Goal: Transaction & Acquisition: Subscribe to service/newsletter

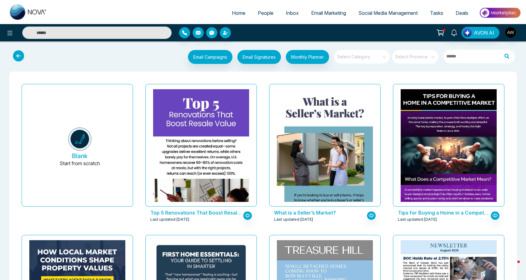
click at [385, 13] on span "Social Media Management" at bounding box center [387, 13] width 59 height 6
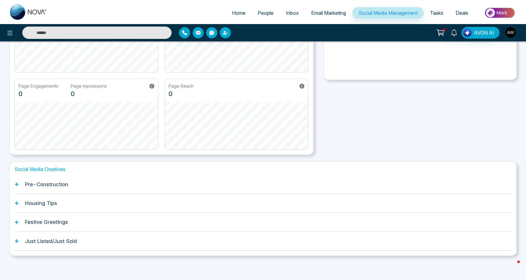
click at [25, 219] on h1 "Festive Greetings" at bounding box center [46, 222] width 43 height 6
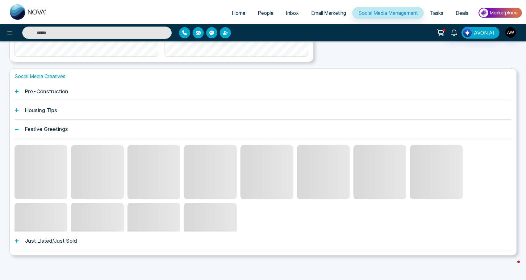
scroll to position [190, 0]
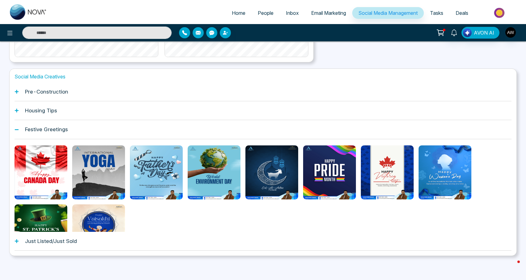
click at [43, 92] on h1 "Pre-Construction" at bounding box center [46, 92] width 43 height 6
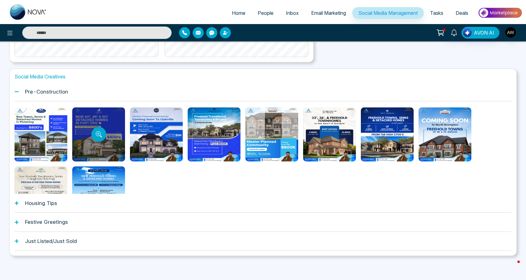
click at [85, 126] on div at bounding box center [98, 134] width 53 height 54
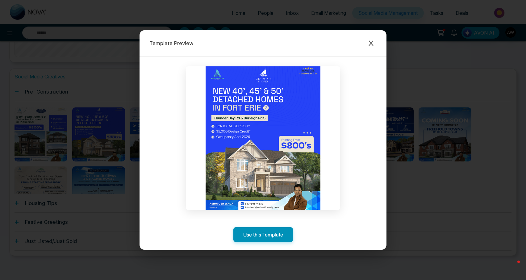
click at [259, 235] on button "Use this Template" at bounding box center [263, 234] width 60 height 15
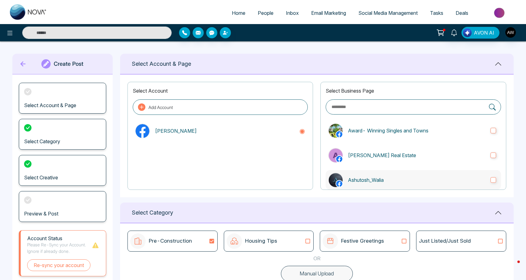
click at [355, 179] on p "Ashutosh_Walia" at bounding box center [417, 179] width 138 height 7
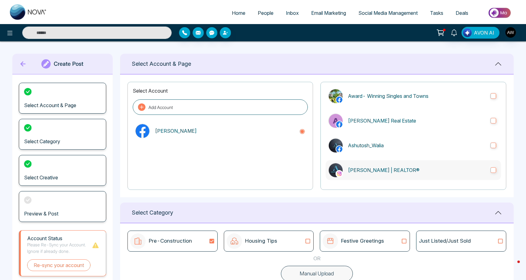
click at [356, 173] on p "[PERSON_NAME] | REALTOR®" at bounding box center [417, 169] width 138 height 7
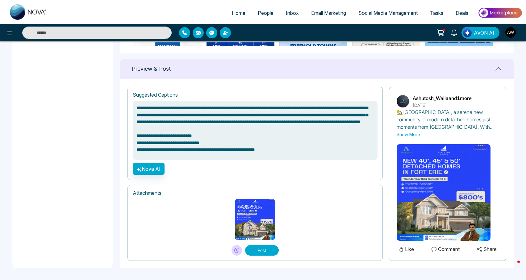
scroll to position [384, 0]
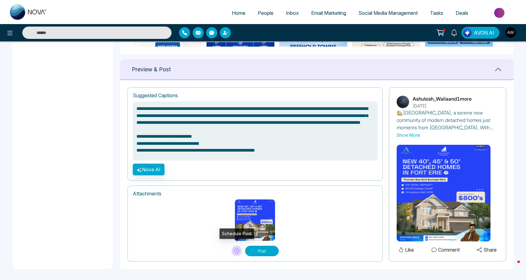
click at [235, 251] on icon at bounding box center [236, 251] width 5 height 5
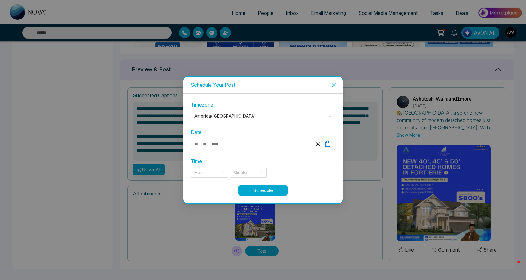
click at [329, 145] on icon "button" at bounding box center [328, 144] width 6 height 6
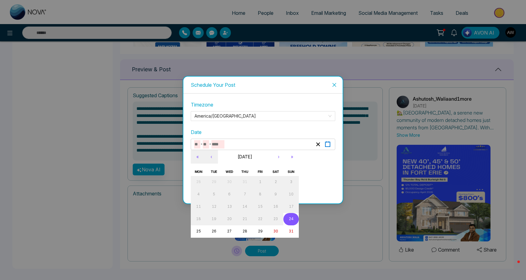
type textarea "**********"
click at [198, 235] on button "25" at bounding box center [198, 231] width 15 height 12
type input "*"
type input "**"
type input "****"
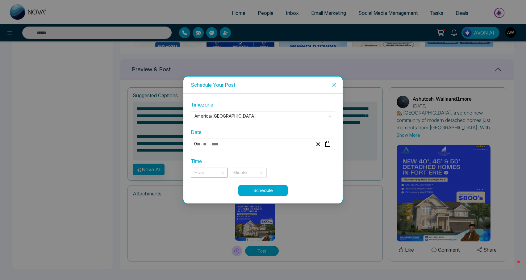
click at [224, 171] on div "Hour" at bounding box center [209, 173] width 37 height 10
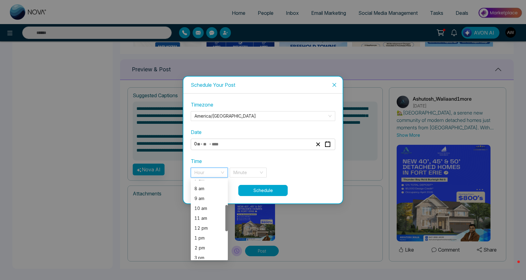
scroll to position [77, 0]
click at [209, 209] on div "10 am" at bounding box center [210, 206] width 30 height 7
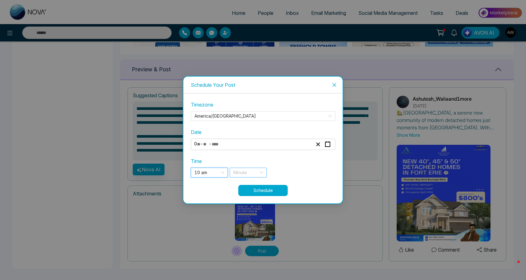
click at [262, 172] on div "Minute" at bounding box center [248, 173] width 37 height 10
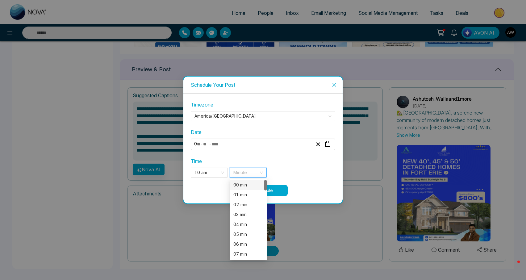
click at [254, 184] on div "00 min" at bounding box center [248, 185] width 30 height 7
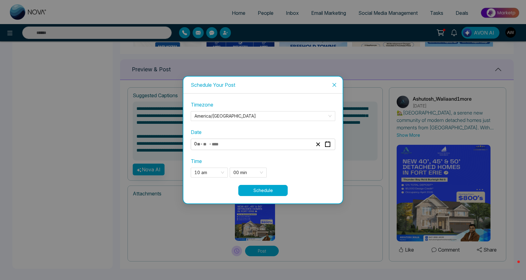
click at [272, 193] on button "Schedule" at bounding box center [262, 190] width 49 height 11
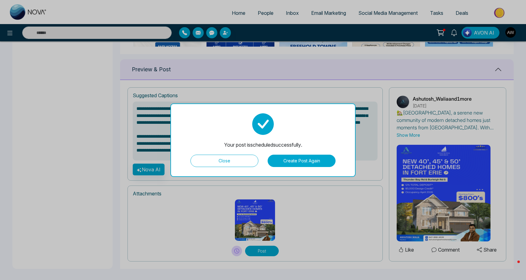
click at [301, 160] on button "Create Post Again" at bounding box center [302, 161] width 68 height 12
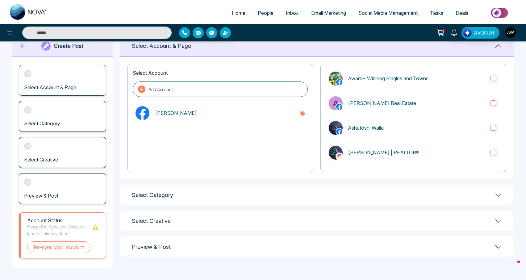
scroll to position [18, 0]
click at [205, 205] on div "Select Category" at bounding box center [317, 195] width 394 height 21
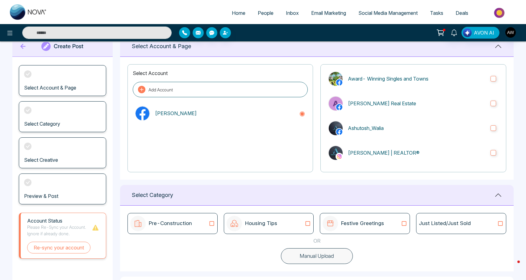
click at [196, 219] on div "Pre-Construction" at bounding box center [172, 223] width 85 height 15
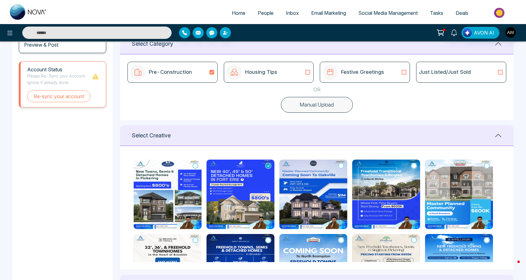
scroll to position [169, 0]
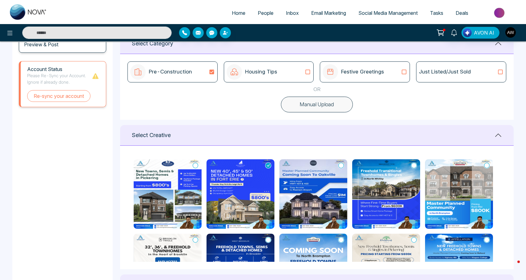
click at [193, 164] on icon at bounding box center [196, 165] width 6 height 6
type textarea "**********"
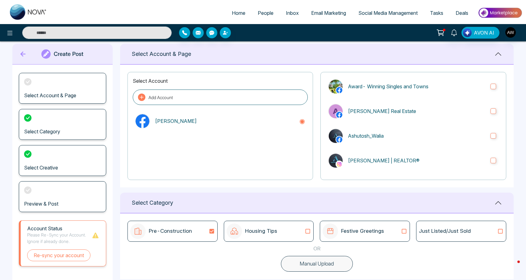
scroll to position [9, 0]
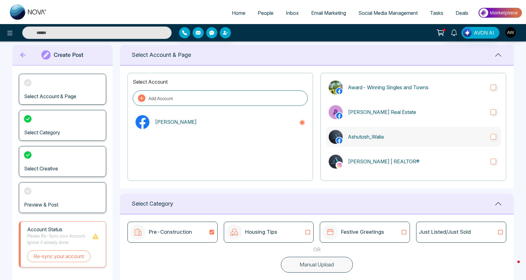
click at [409, 141] on label "Ashutosh_Walia" at bounding box center [413, 137] width 175 height 20
click at [411, 161] on p "[PERSON_NAME] | REALTOR®" at bounding box center [417, 161] width 138 height 7
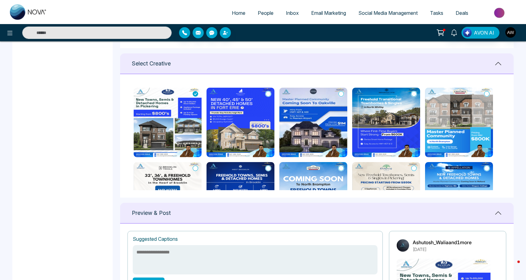
scroll to position [241, 0]
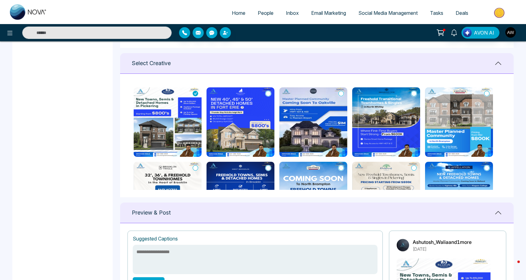
click at [268, 91] on icon at bounding box center [269, 93] width 6 height 6
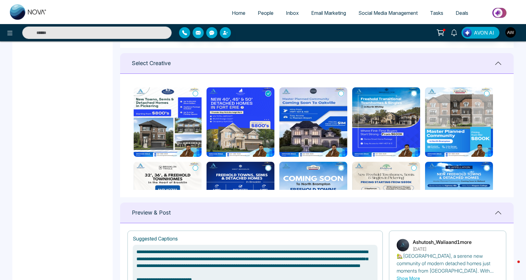
click at [193, 93] on icon at bounding box center [196, 93] width 6 height 6
type textarea "**********"
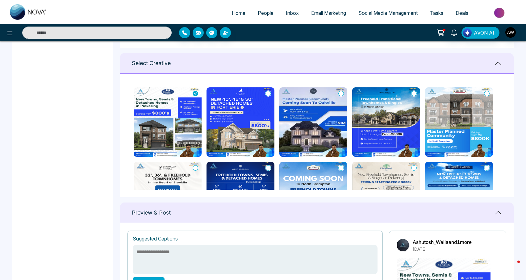
click at [375, 11] on span "Social Media Management" at bounding box center [387, 13] width 59 height 6
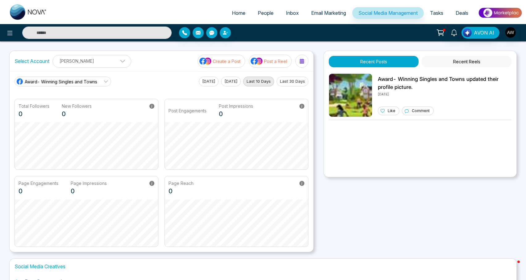
click at [334, 17] on link "Email Marketing" at bounding box center [328, 13] width 47 height 12
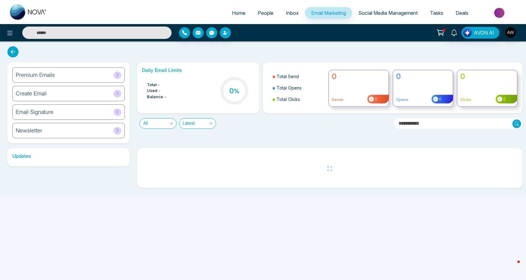
click at [371, 17] on link "Social Media Management" at bounding box center [388, 13] width 72 height 12
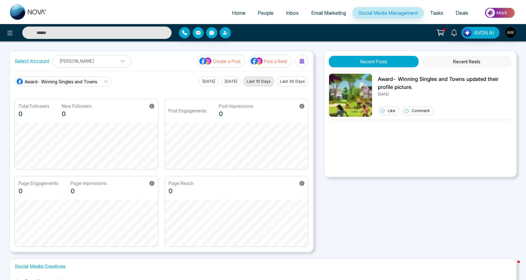
click at [283, 60] on p "Post a Reel" at bounding box center [275, 61] width 23 height 6
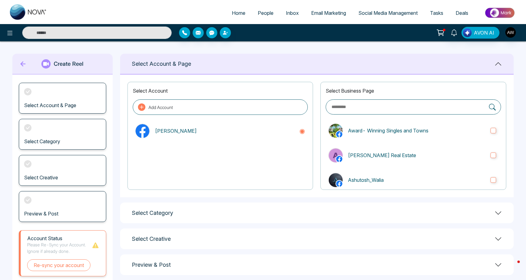
click at [150, 212] on h1 "Select Category" at bounding box center [152, 213] width 41 height 7
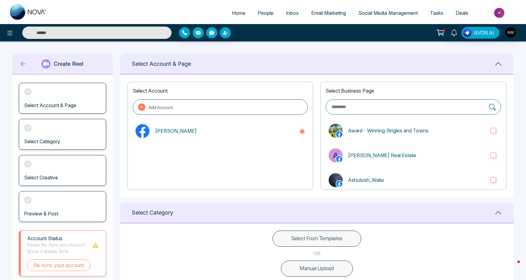
click at [283, 232] on button "Select From Templates" at bounding box center [317, 239] width 89 height 16
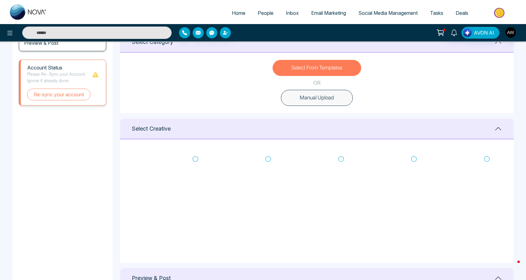
scroll to position [179, 0]
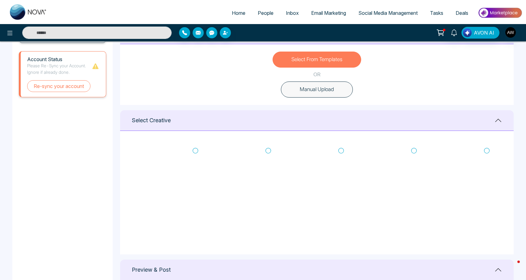
click at [196, 151] on icon at bounding box center [196, 151] width 6 height 6
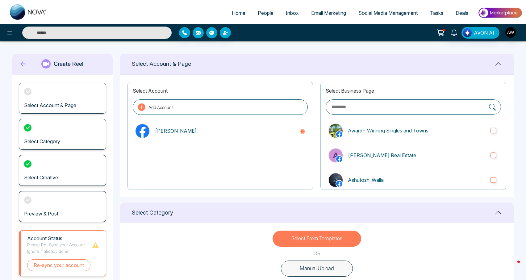
scroll to position [1, 0]
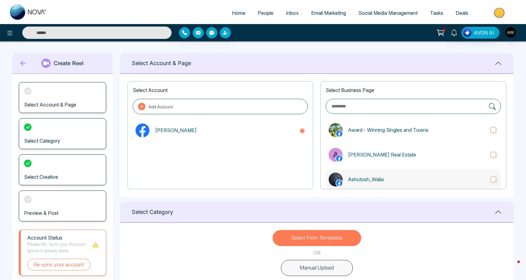
click at [347, 182] on label "Ashutosh_Walia" at bounding box center [413, 180] width 175 height 20
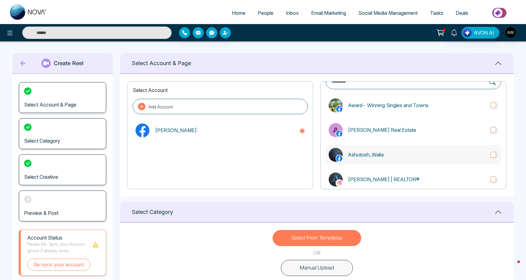
scroll to position [31, 0]
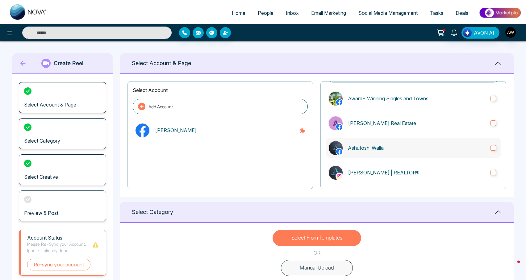
click at [347, 182] on label "[PERSON_NAME] | REALTOR®" at bounding box center [413, 173] width 175 height 20
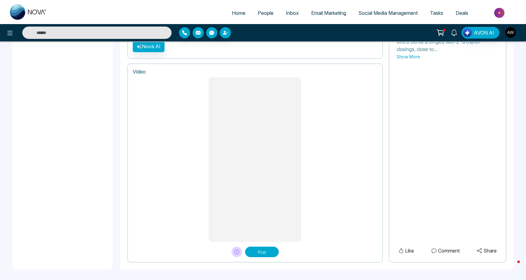
scroll to position [465, 0]
click at [235, 252] on icon at bounding box center [236, 252] width 5 height 5
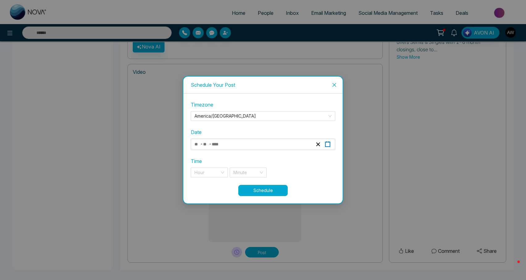
click at [330, 145] on rect "button" at bounding box center [327, 144] width 5 height 5
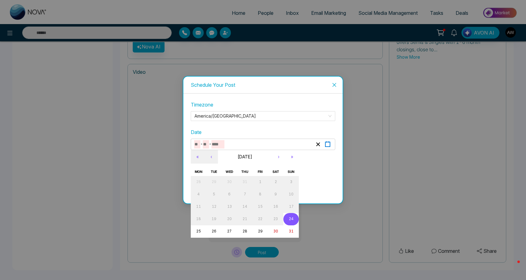
type textarea "**********"
click at [217, 232] on button "26" at bounding box center [213, 231] width 15 height 12
type input "*"
type input "**"
type input "****"
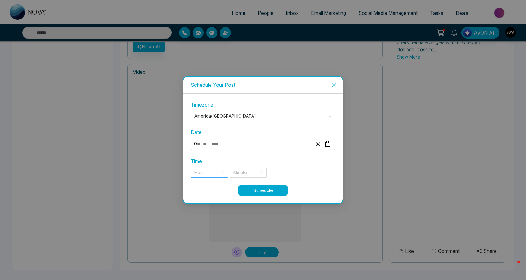
click at [220, 175] on div "Hour" at bounding box center [209, 173] width 37 height 10
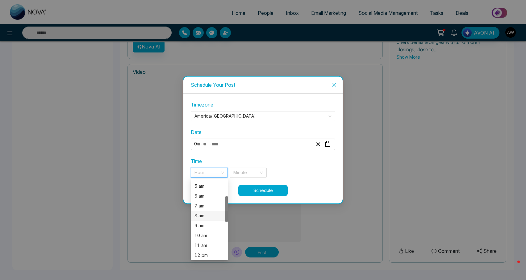
scroll to position [50, 0]
click at [206, 246] on div "11 am" at bounding box center [210, 244] width 30 height 7
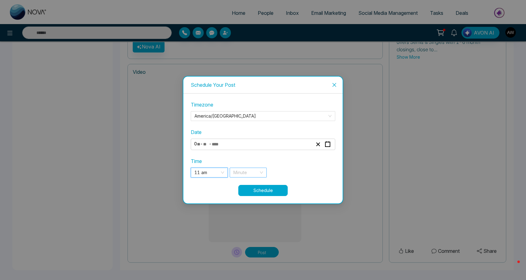
click at [262, 171] on div "Minute" at bounding box center [248, 173] width 37 height 10
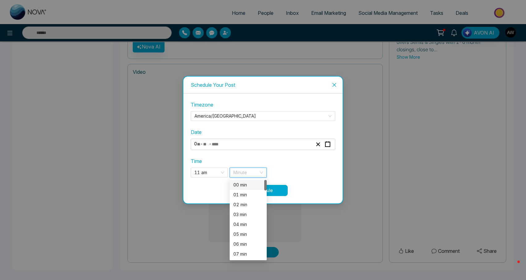
click at [249, 183] on div "00 min" at bounding box center [248, 185] width 30 height 7
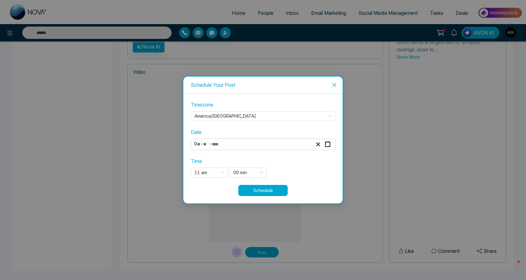
click at [275, 194] on button "Schedule" at bounding box center [262, 190] width 49 height 11
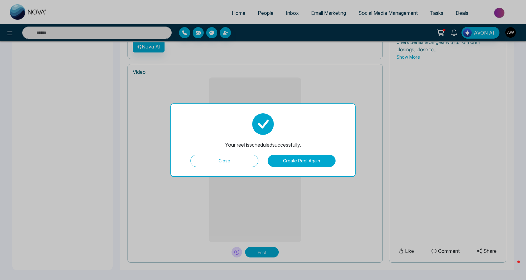
click at [235, 164] on button "Close" at bounding box center [225, 161] width 68 height 12
type textarea "**********"
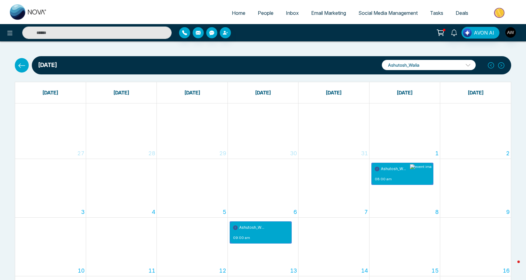
click at [367, 14] on span "Social Media Management" at bounding box center [387, 13] width 59 height 6
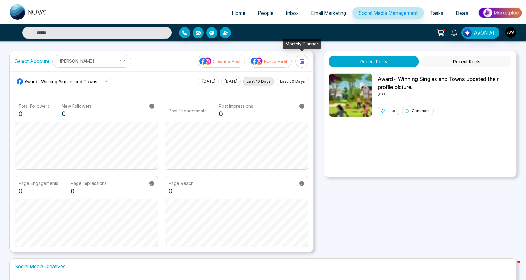
click at [298, 63] on div at bounding box center [302, 61] width 10 height 10
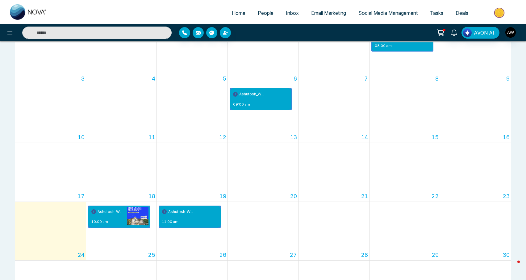
scroll to position [135, 0]
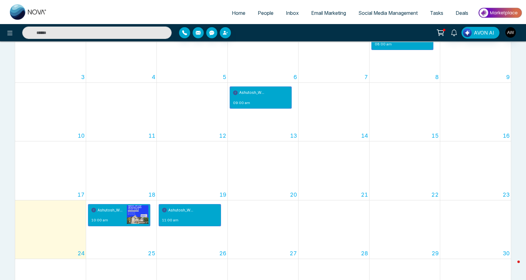
click at [330, 16] on link "Email Marketing" at bounding box center [328, 13] width 47 height 12
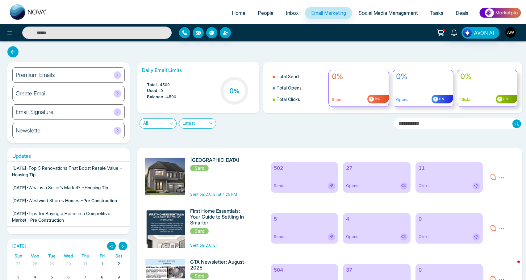
click at [66, 78] on div "Premium Emails" at bounding box center [68, 74] width 112 height 15
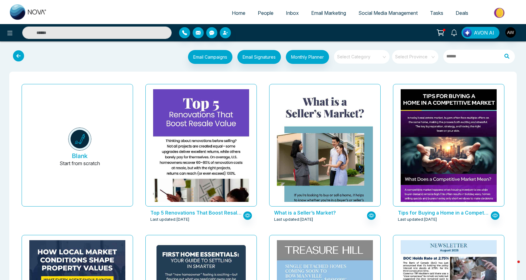
click at [371, 63] on span at bounding box center [359, 57] width 44 height 14
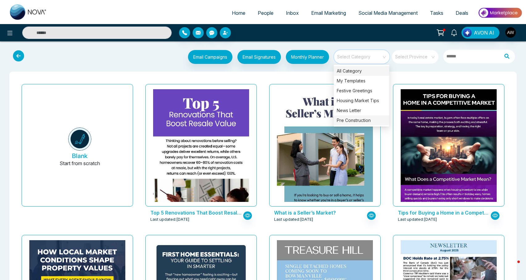
click at [358, 120] on div "Pre Construction" at bounding box center [362, 120] width 56 height 10
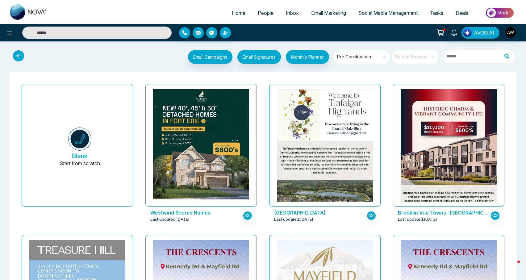
click at [339, 13] on span "Email Marketing" at bounding box center [328, 13] width 35 height 6
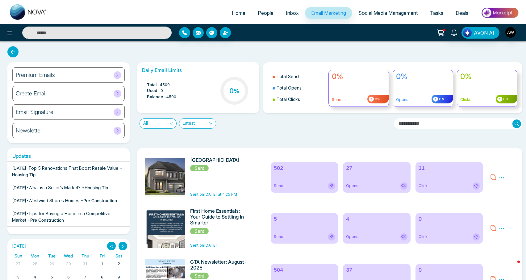
click at [53, 73] on h6 "Premium Emails" at bounding box center [35, 75] width 39 height 7
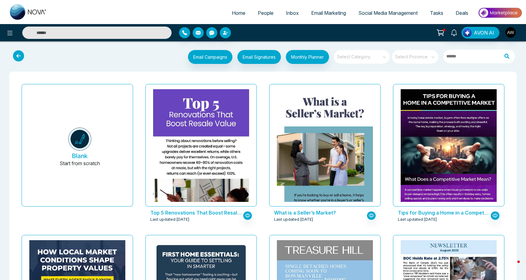
click at [361, 59] on span at bounding box center [359, 57] width 44 height 14
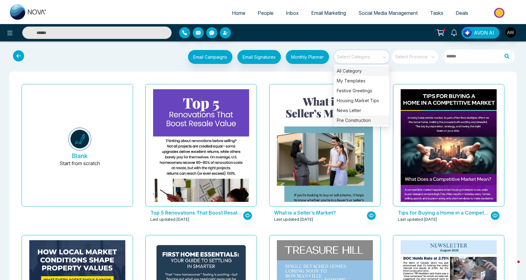
click at [353, 117] on div "Pre Construction" at bounding box center [362, 120] width 56 height 10
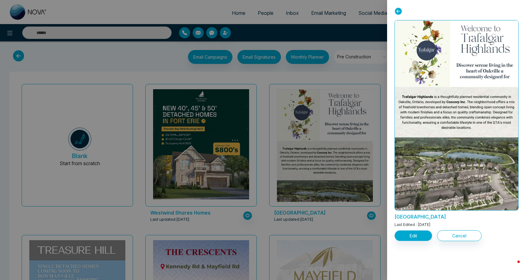
click at [408, 237] on button "Edit" at bounding box center [414, 235] width 38 height 11
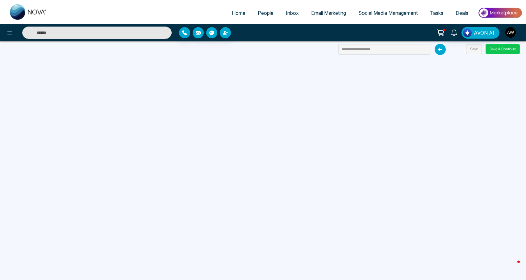
click at [500, 50] on button "Save & Continue" at bounding box center [503, 49] width 34 height 10
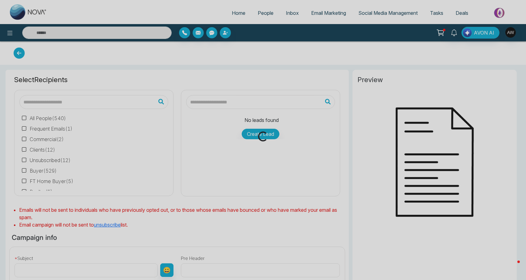
type input "**********"
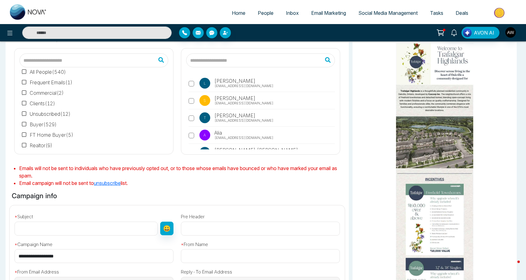
scroll to position [5, 0]
click at [49, 229] on input "text" at bounding box center [86, 229] width 143 height 14
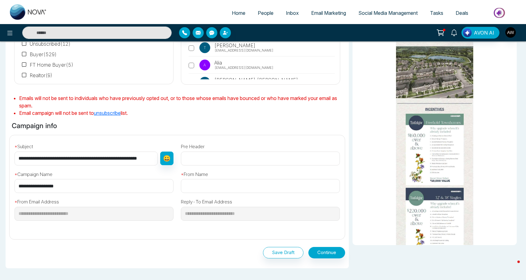
scroll to position [123, 0]
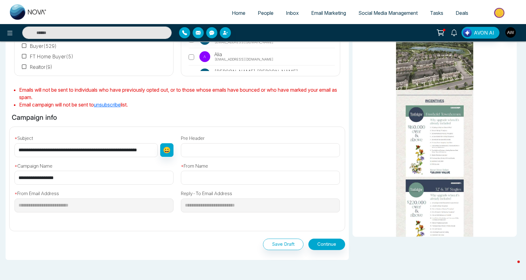
type input "**********"
click at [328, 242] on button "Continue" at bounding box center [326, 244] width 37 height 11
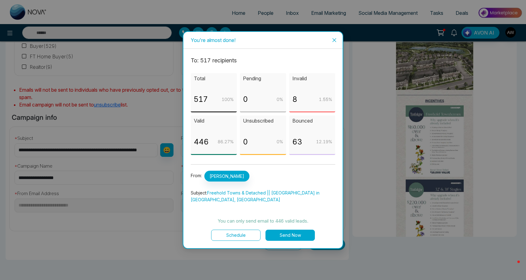
click at [244, 236] on button "Schedule" at bounding box center [235, 235] width 49 height 11
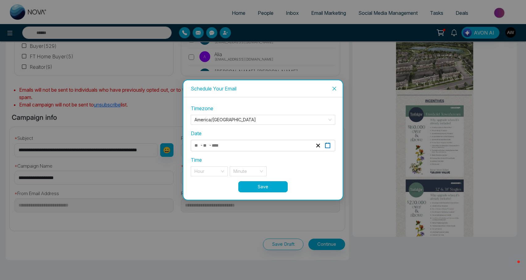
click at [327, 144] on line "button" at bounding box center [327, 143] width 0 height 1
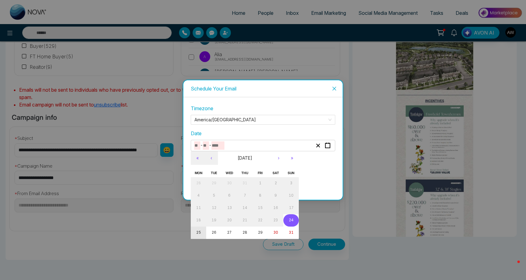
click at [197, 232] on abbr "25" at bounding box center [198, 232] width 5 height 4
type input "*"
type input "**"
type input "****"
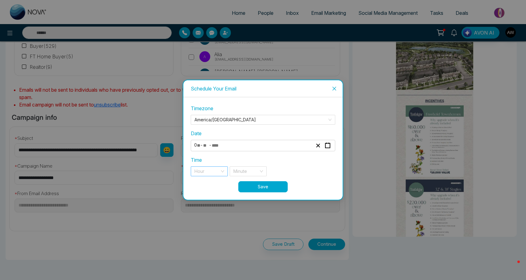
click at [219, 173] on input "search" at bounding box center [207, 171] width 25 height 9
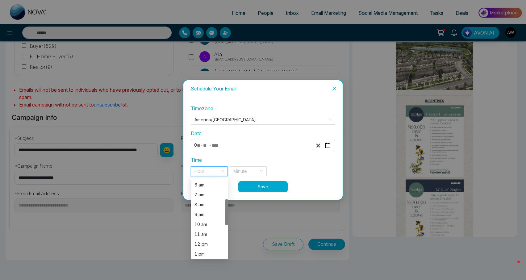
scroll to position [61, 0]
click at [203, 211] on div "9 am" at bounding box center [210, 212] width 30 height 7
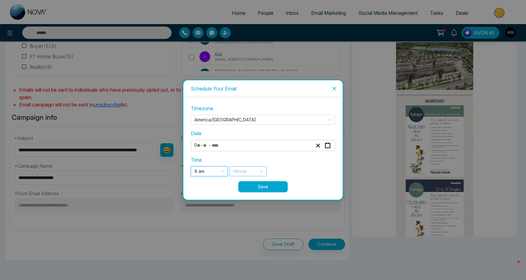
click at [249, 170] on input "search" at bounding box center [245, 171] width 25 height 9
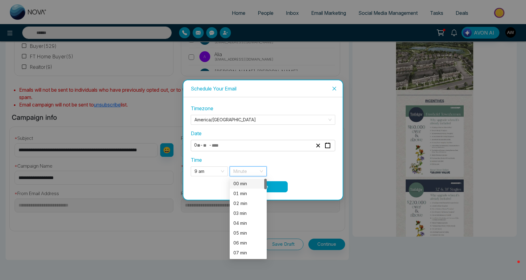
click at [248, 186] on div "00 min" at bounding box center [248, 183] width 30 height 7
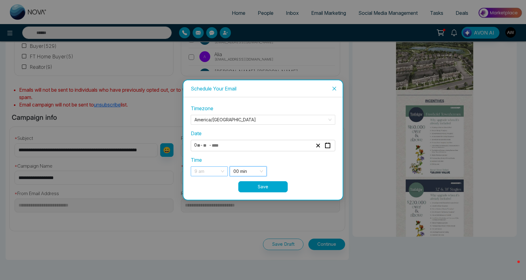
click at [220, 170] on span "9 am" at bounding box center [210, 171] width 30 height 9
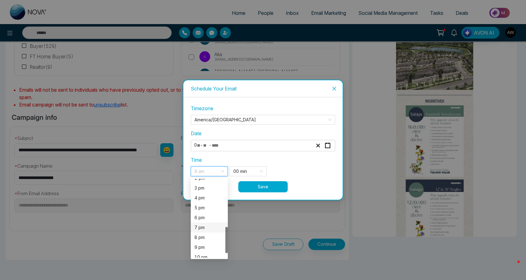
scroll to position [139, 0]
click at [196, 195] on div "3 pm" at bounding box center [210, 192] width 30 height 7
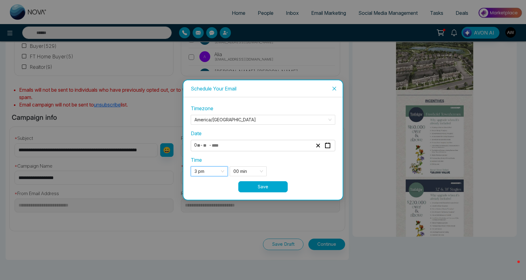
click at [272, 186] on button "Save" at bounding box center [262, 186] width 49 height 11
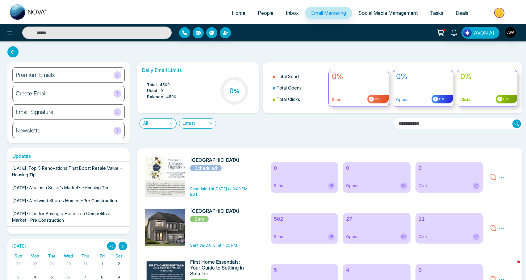
click at [235, 15] on span "Home" at bounding box center [239, 13] width 14 height 6
select select "*"
